Goal: Task Accomplishment & Management: Use online tool/utility

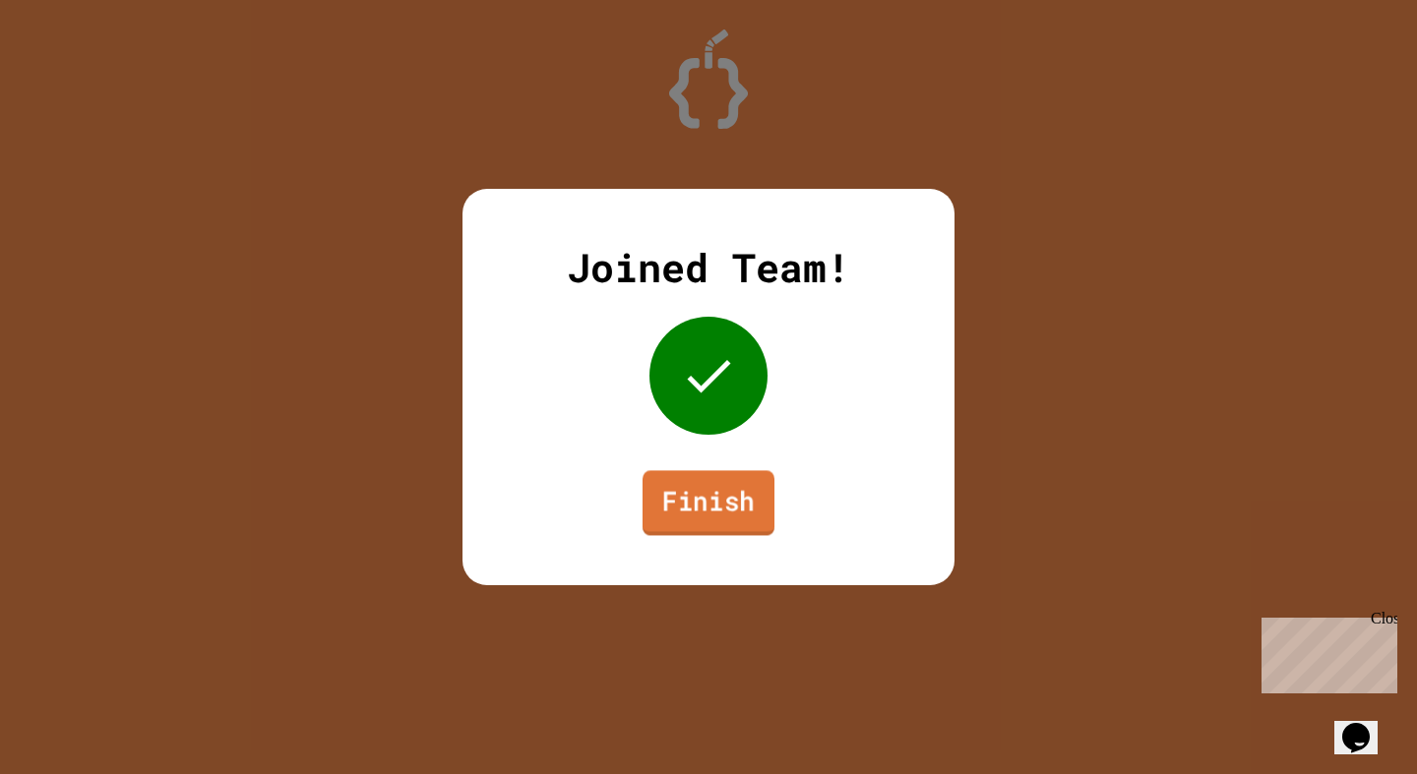
click at [716, 502] on link "Finish" at bounding box center [708, 502] width 132 height 65
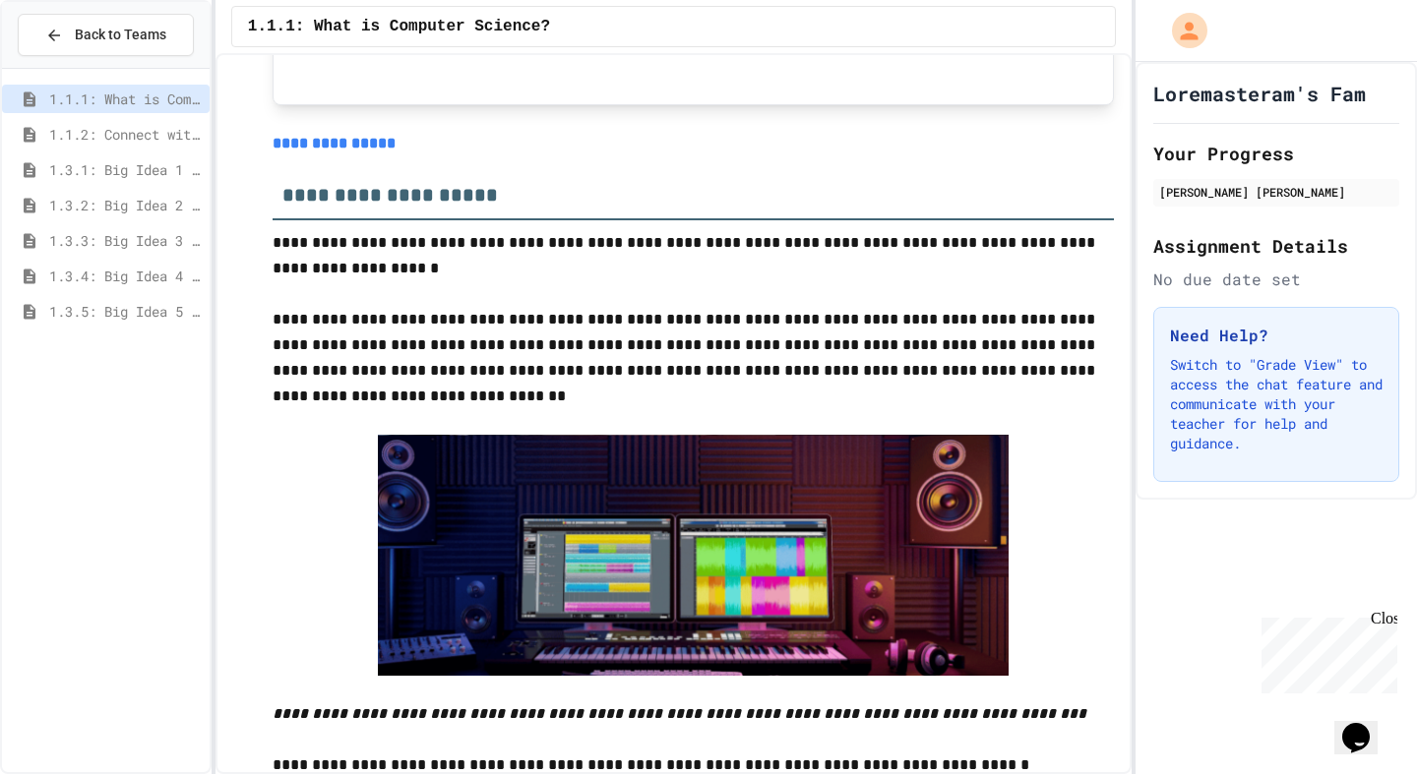
scroll to position [2427, 0]
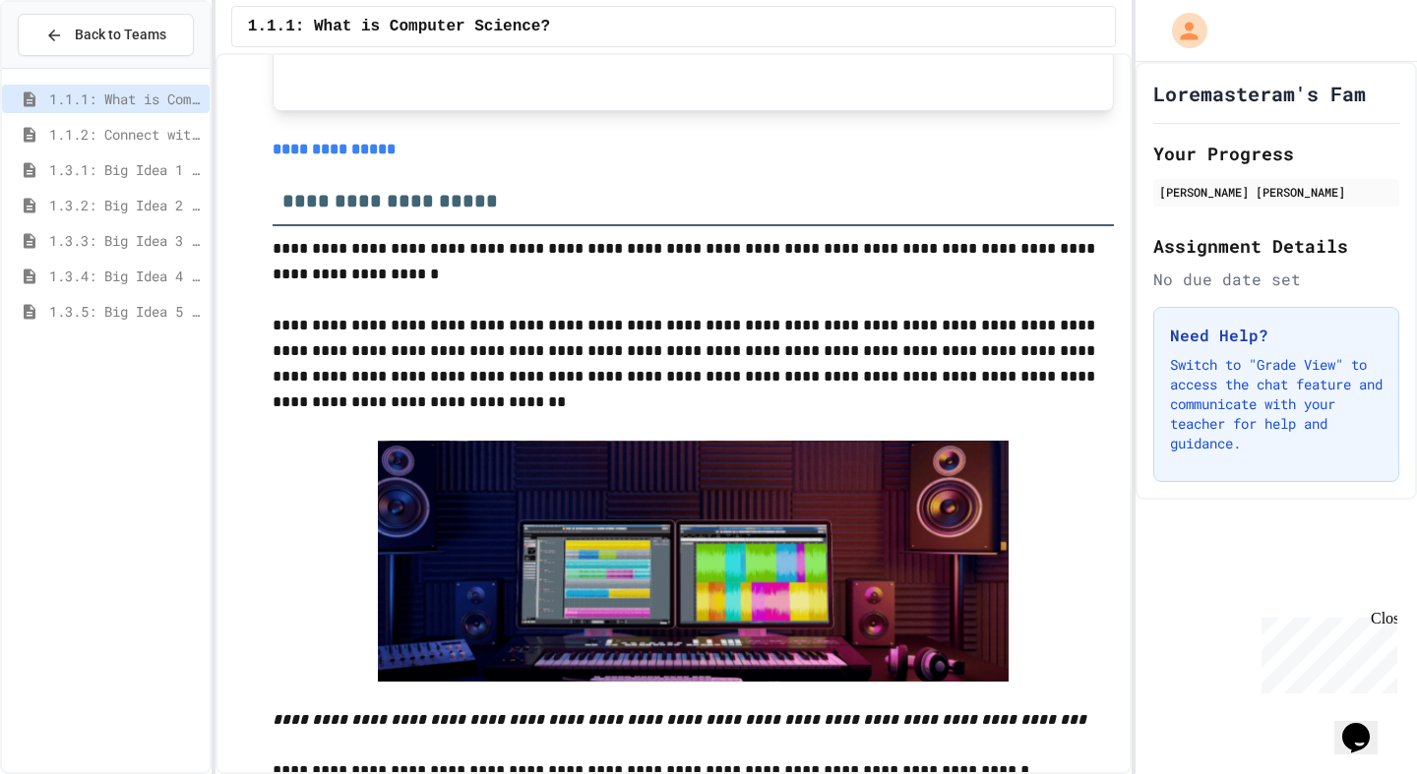
click at [139, 203] on span "1.3.2: Big Idea 2 - Data" at bounding box center [125, 205] width 152 height 21
